Goal: Transaction & Acquisition: Purchase product/service

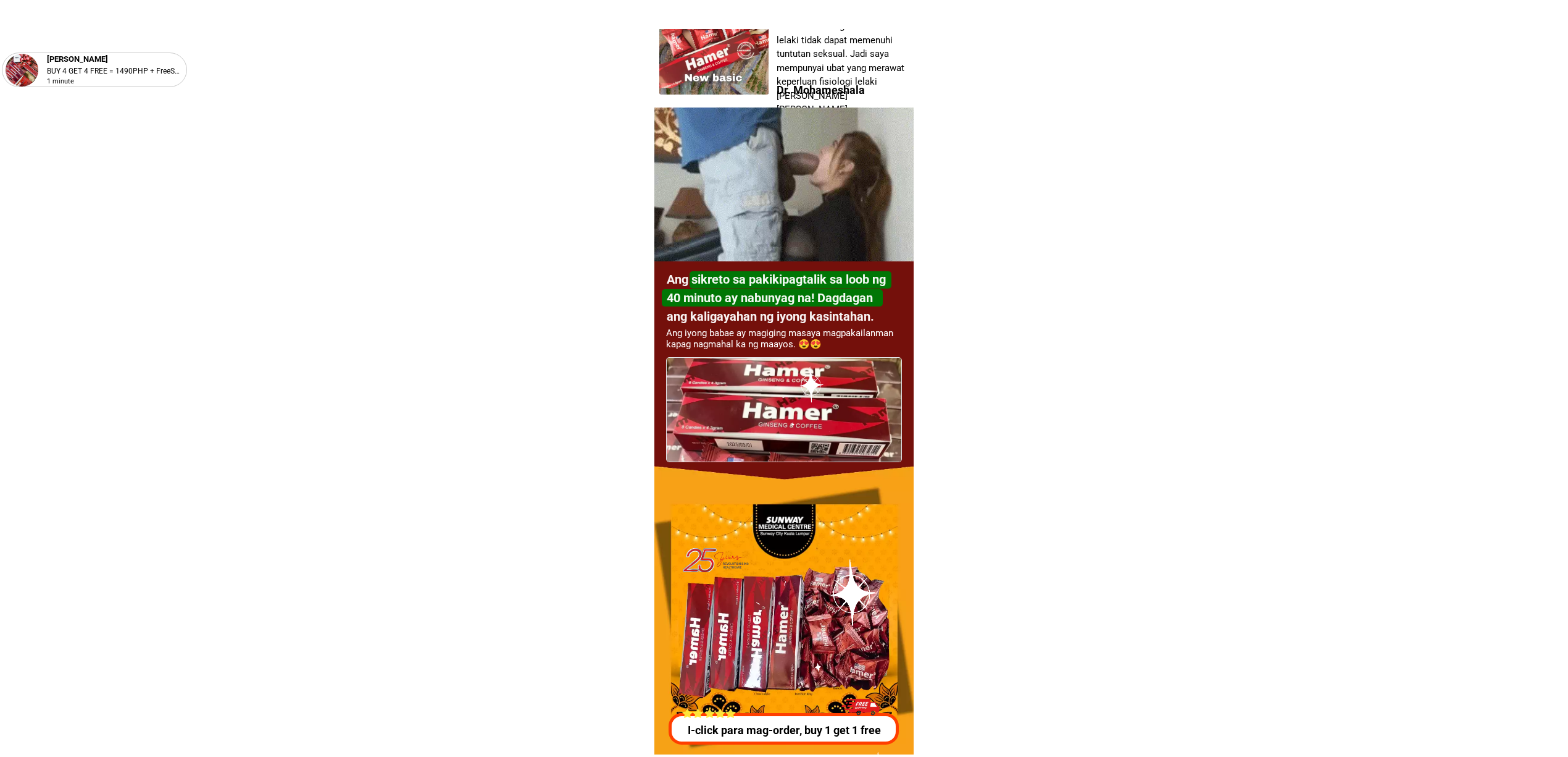
scroll to position [4451, 0]
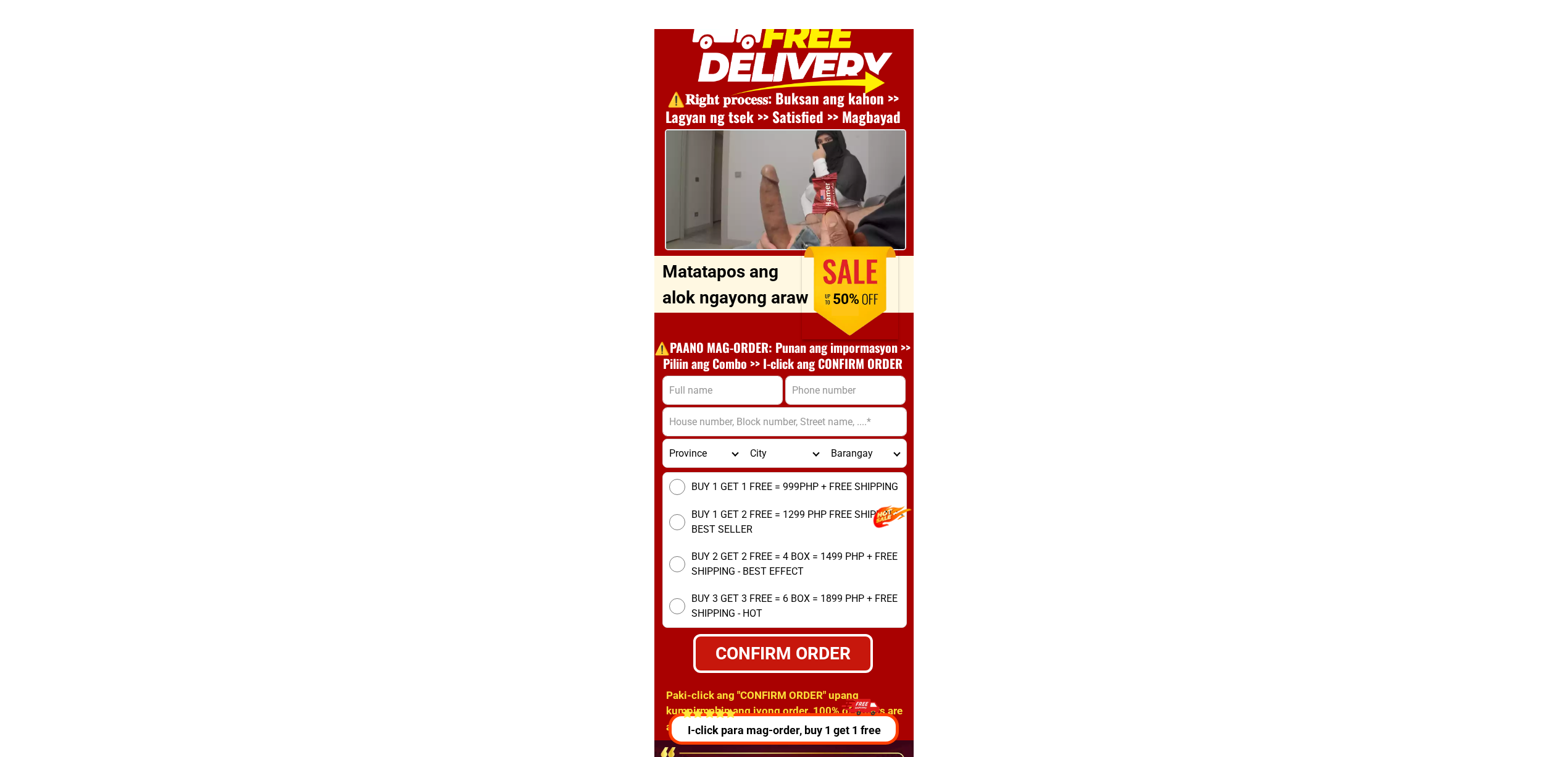
click at [677, 403] on input "Input full_name" at bounding box center [723, 390] width 119 height 28
paste input "Jun sobredo"
type input "Jun sobredo"
click at [831, 391] on input "Input phone_number" at bounding box center [845, 390] width 119 height 28
paste input "09557706536"
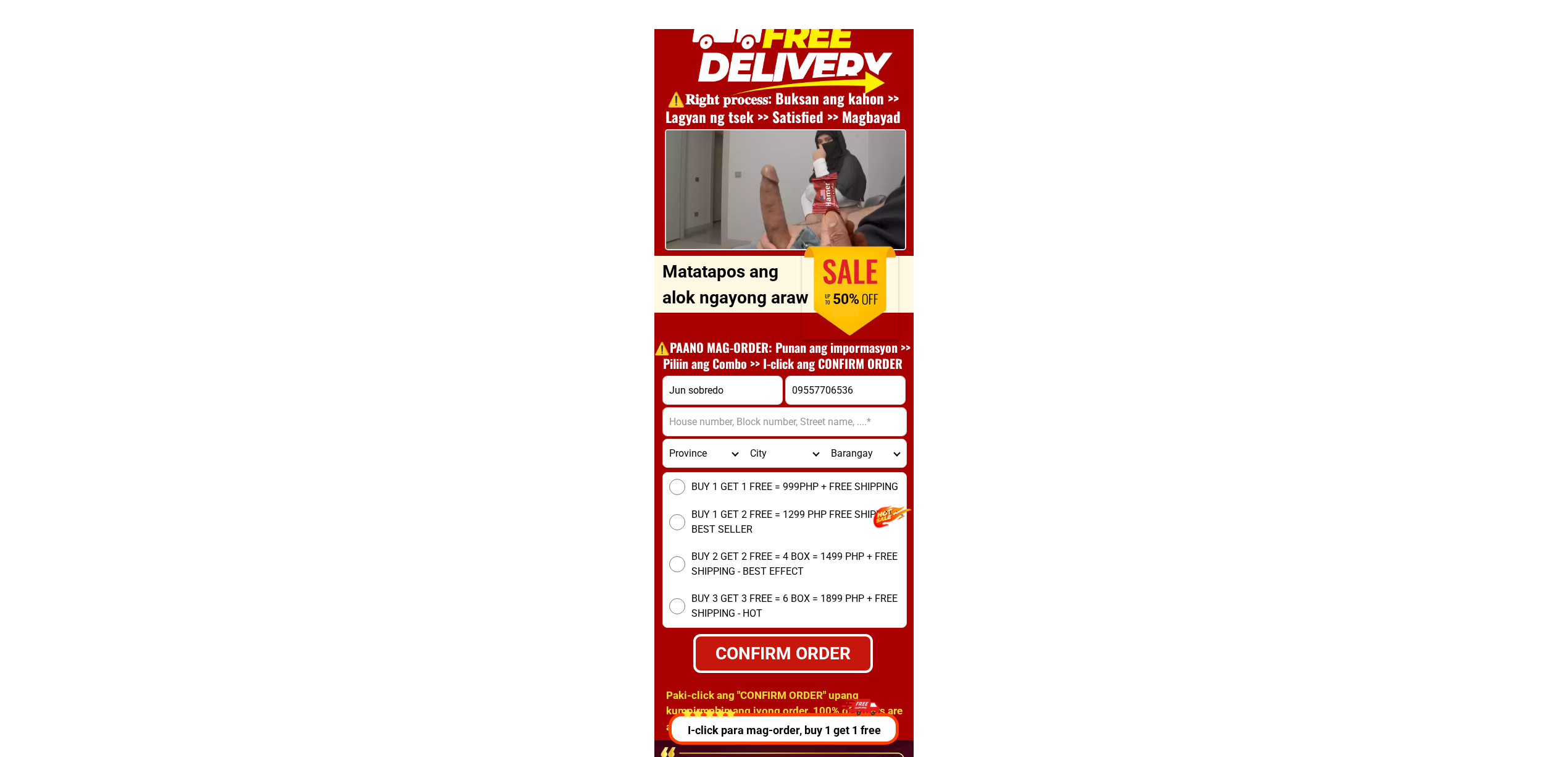
type input "09557706536"
click at [746, 423] on input "Input address" at bounding box center [785, 422] width 243 height 28
paste input "Balite, Calumpit, [GEOGRAPHIC_DATA]"
type input "Balite, Calumpit, [GEOGRAPHIC_DATA]"
click at [700, 487] on span "BUY 1 GET 1 FREE = 999PHP + FREE SHIPPING" at bounding box center [794, 487] width 207 height 15
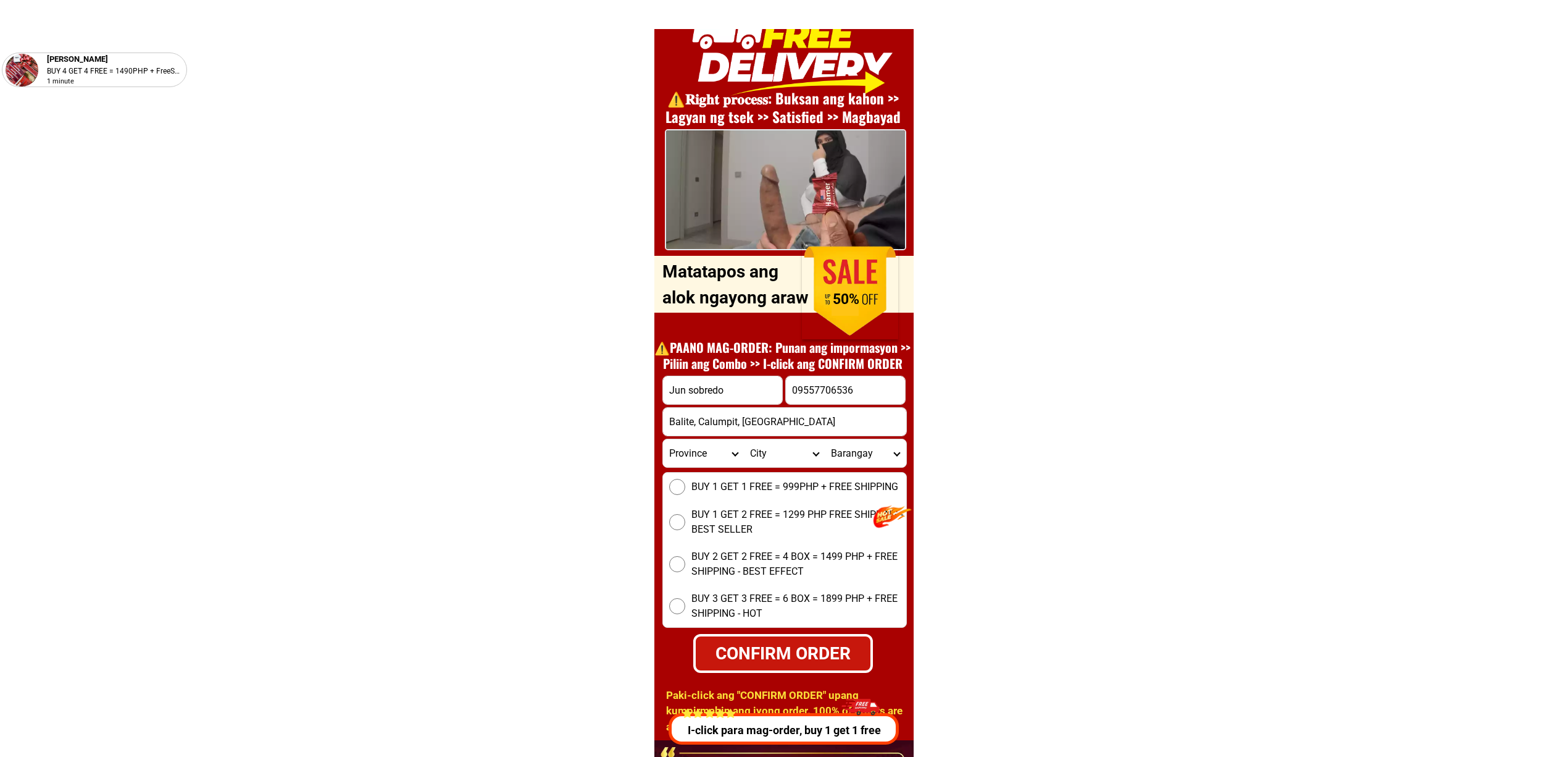
click at [686, 487] on input "BUY 1 GET 1 FREE = 999PHP + FREE SHIPPING" at bounding box center [677, 487] width 16 height 16
drag, startPoint x: 788, startPoint y: 657, endPoint x: 852, endPoint y: 657, distance: 64.0
click at [788, 656] on div "CONFIRM ORDER" at bounding box center [783, 653] width 177 height 26
radio input "true"
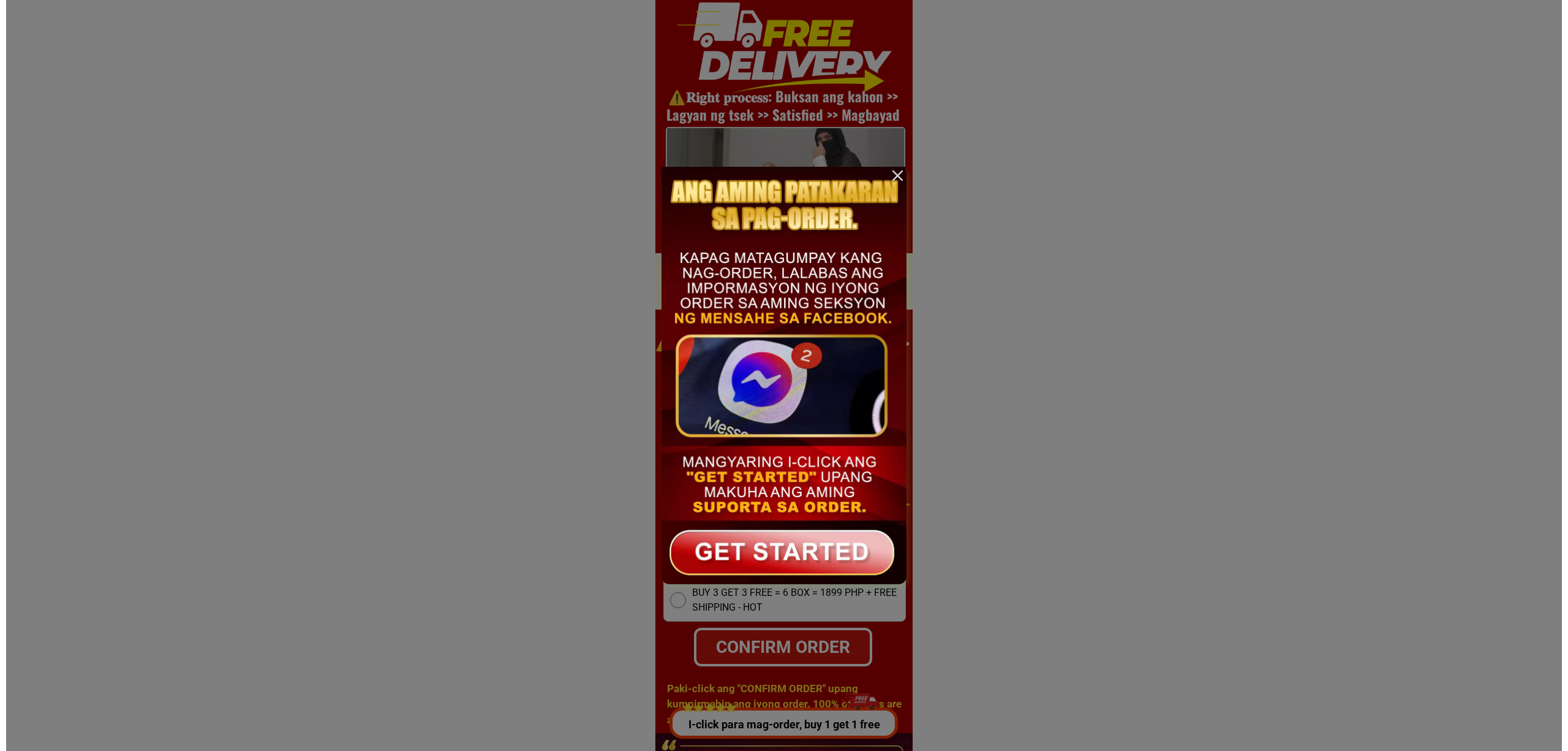
scroll to position [0, 0]
